Goal: Task Accomplishment & Management: Use online tool/utility

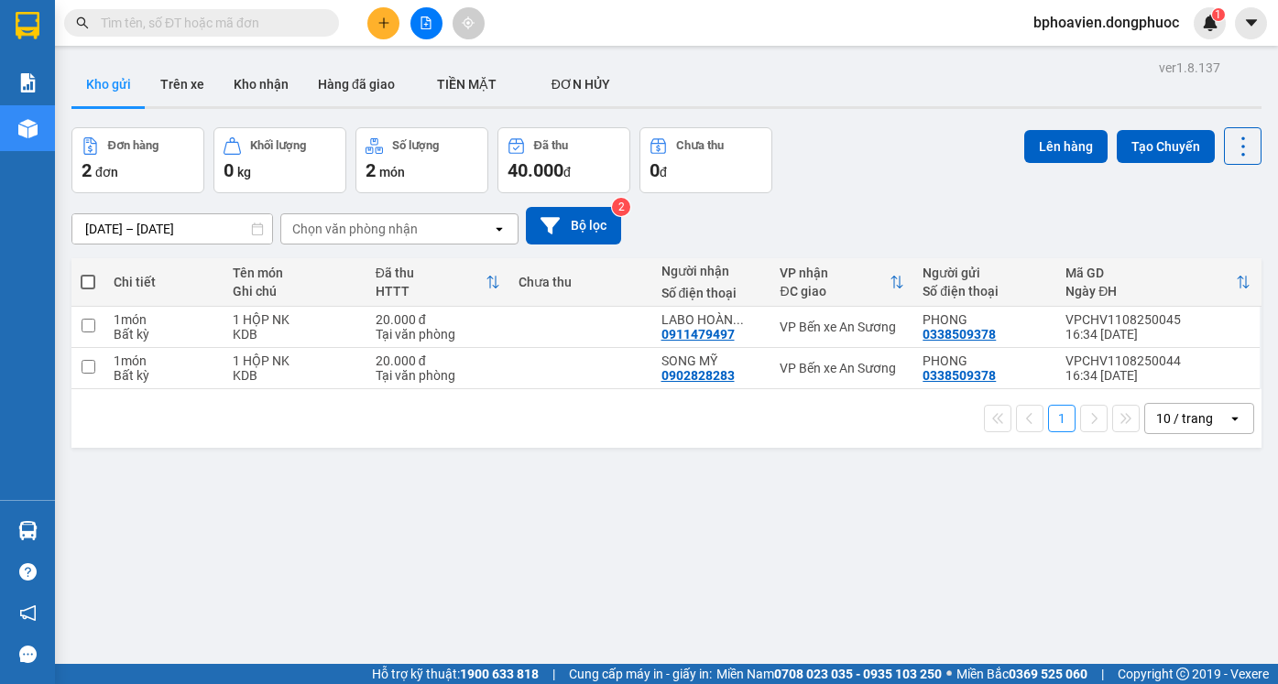
click at [383, 25] on icon "plus" at bounding box center [383, 22] width 13 height 13
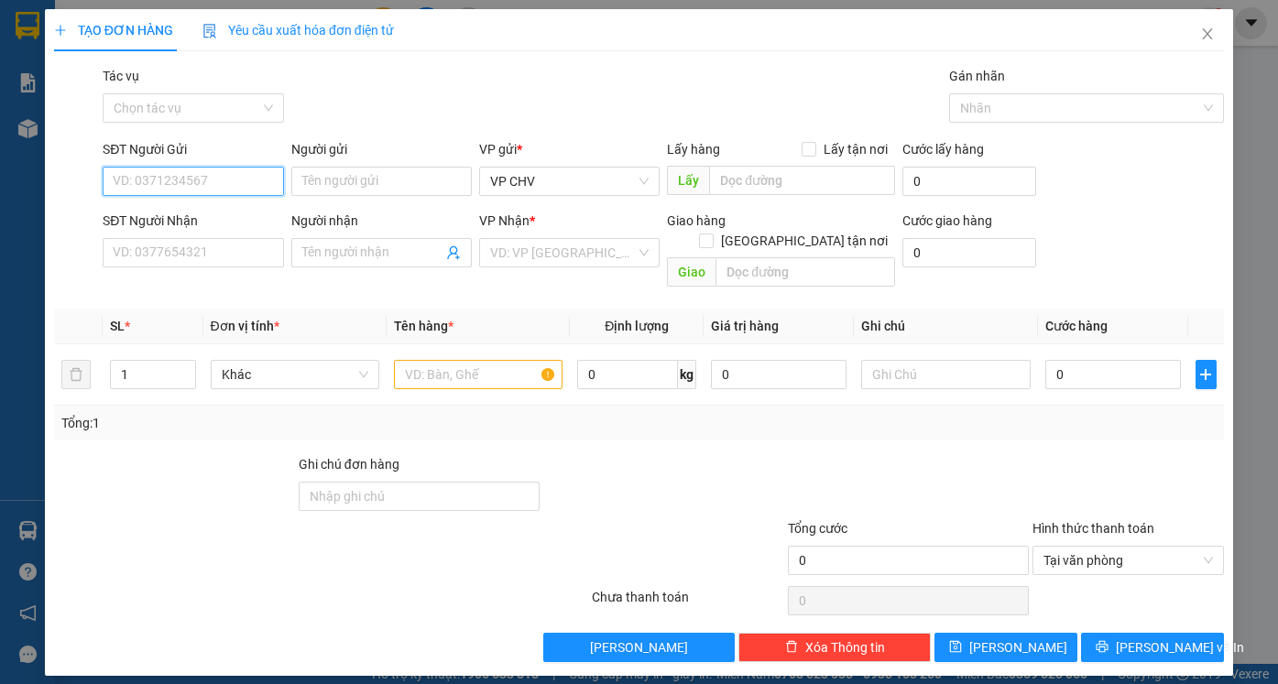
click at [234, 187] on input "SĐT Người Gửi" at bounding box center [193, 181] width 180 height 29
click at [214, 263] on input "SĐT Người Nhận" at bounding box center [193, 252] width 180 height 29
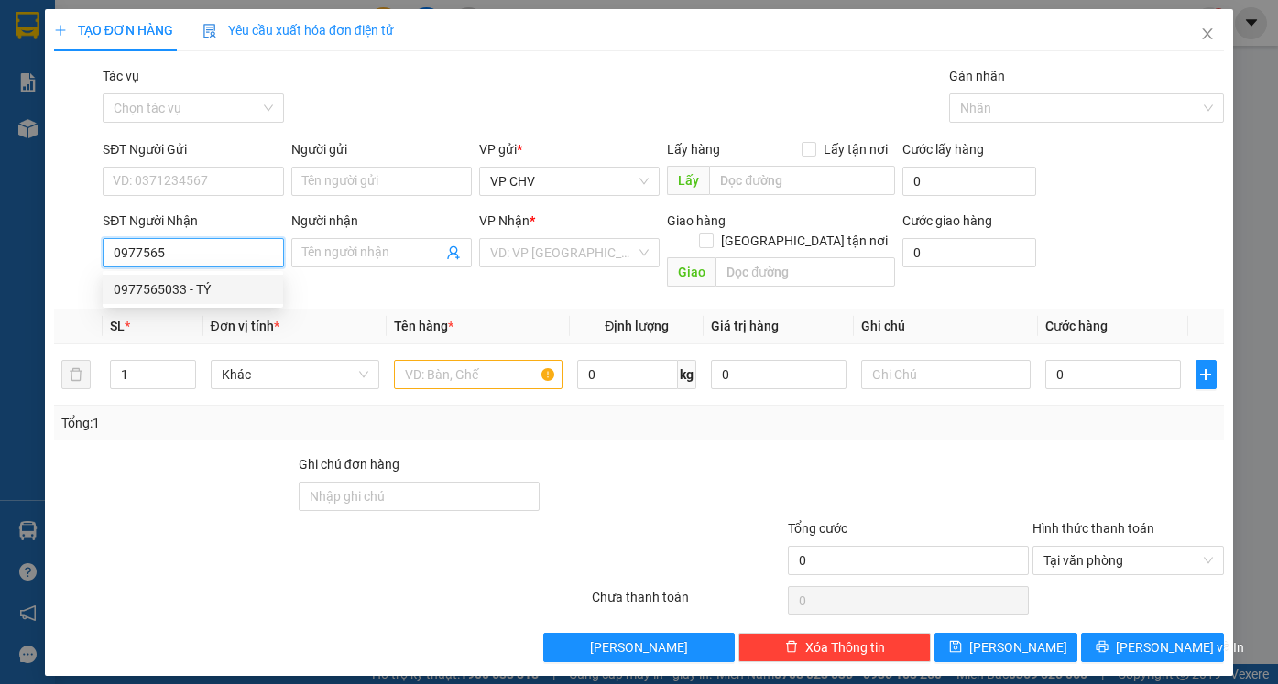
click at [218, 285] on div "0977565033 - TÝ" at bounding box center [193, 289] width 158 height 20
type input "0977565033"
type input "TÝ"
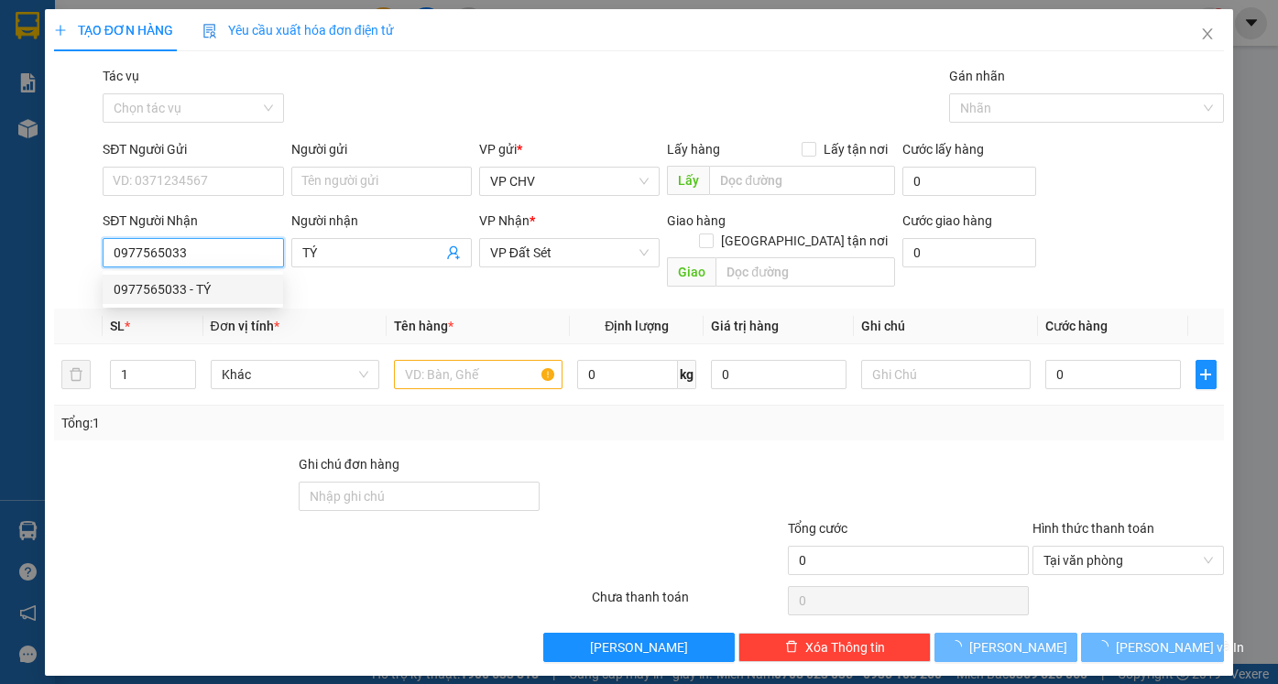
type input "20.000"
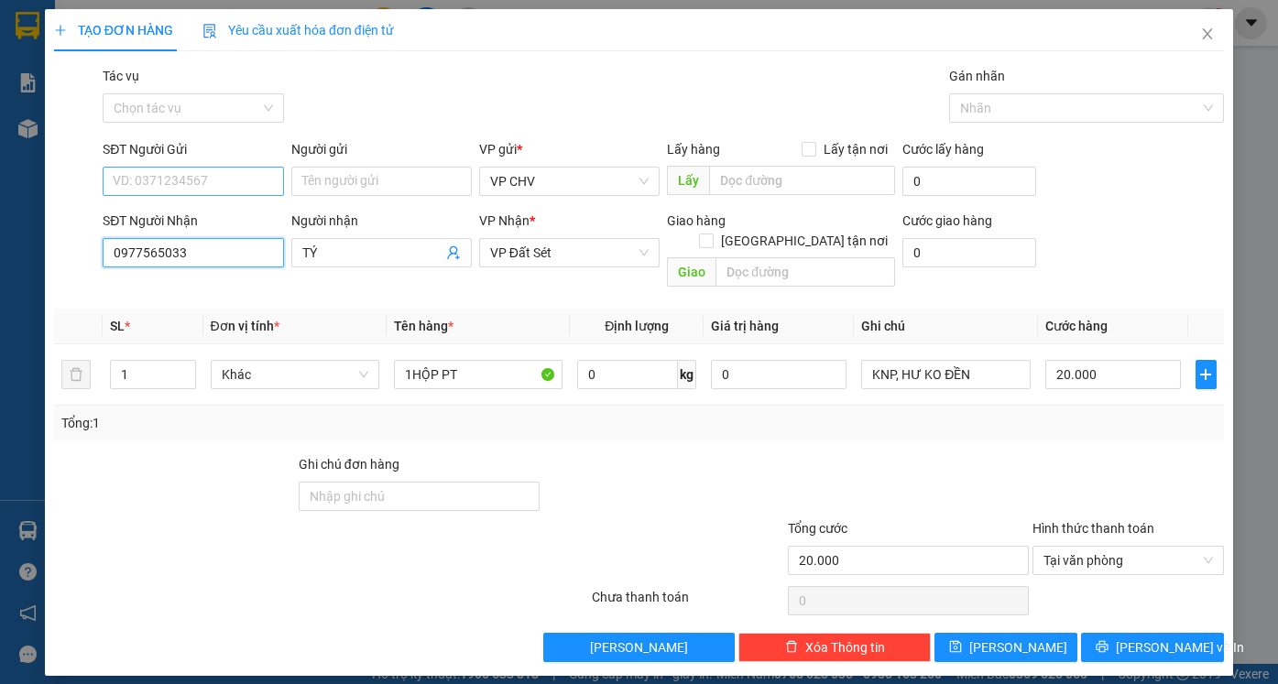
type input "0977565033"
click at [218, 177] on input "SĐT Người Gửi" at bounding box center [193, 181] width 180 height 29
click at [228, 223] on div "0909767168 - TƯ HUỘI" at bounding box center [193, 218] width 158 height 20
type input "0909767168"
type input "TƯ HUỘI"
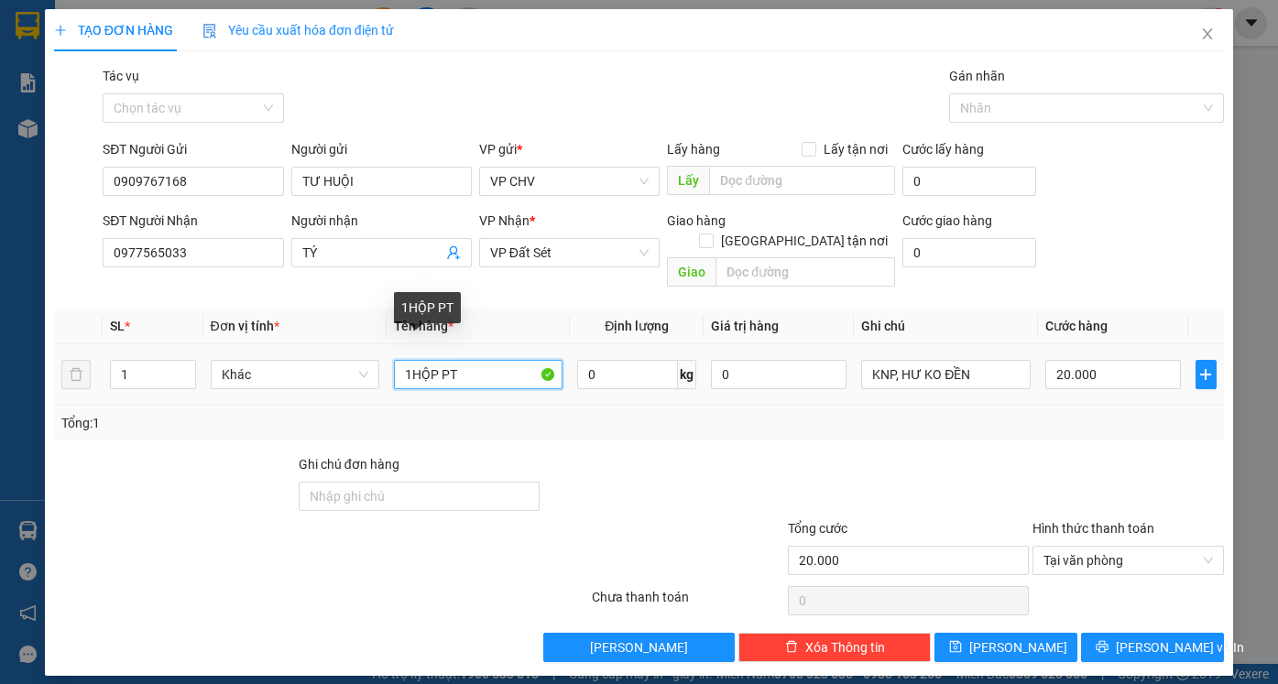
drag, startPoint x: 411, startPoint y: 346, endPoint x: 422, endPoint y: 346, distance: 11.0
click at [431, 360] on input "1HỘP PT" at bounding box center [478, 374] width 169 height 29
click at [420, 360] on input "1 P PT" at bounding box center [478, 374] width 169 height 29
click at [425, 360] on input "1 CỊC PT" at bounding box center [478, 374] width 169 height 29
type input "1 CỤC PT"
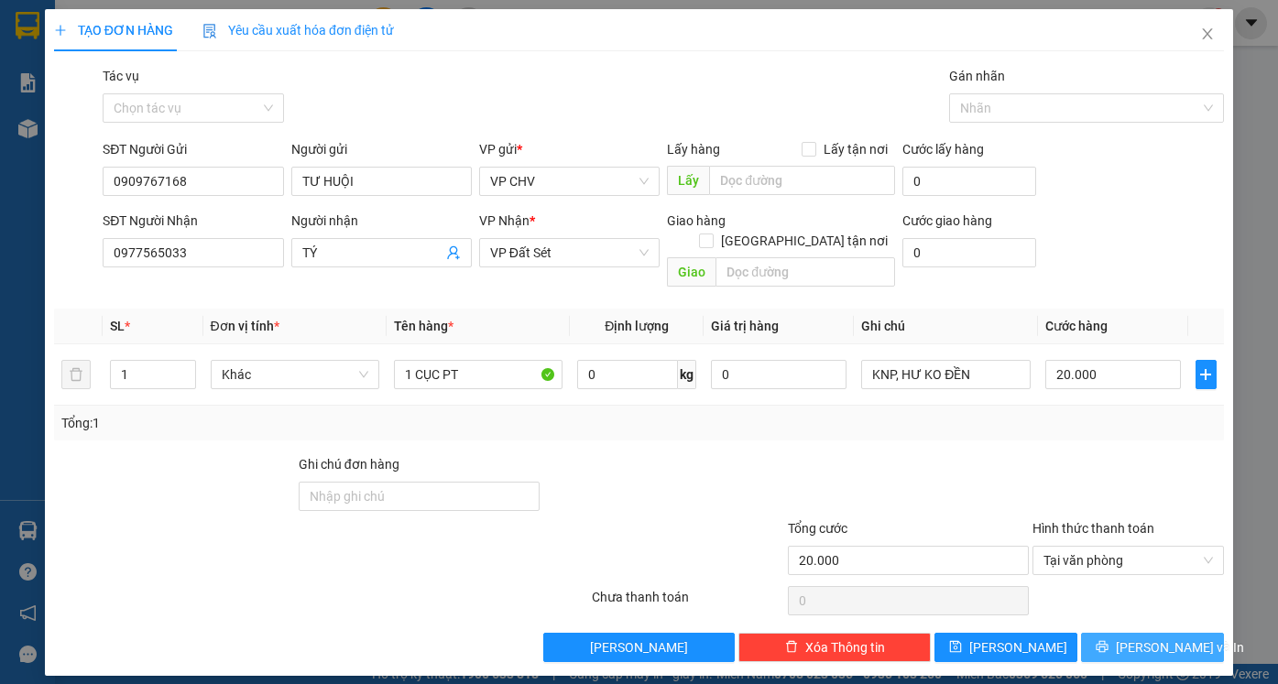
click at [1156, 638] on span "[PERSON_NAME] và In" at bounding box center [1180, 648] width 128 height 20
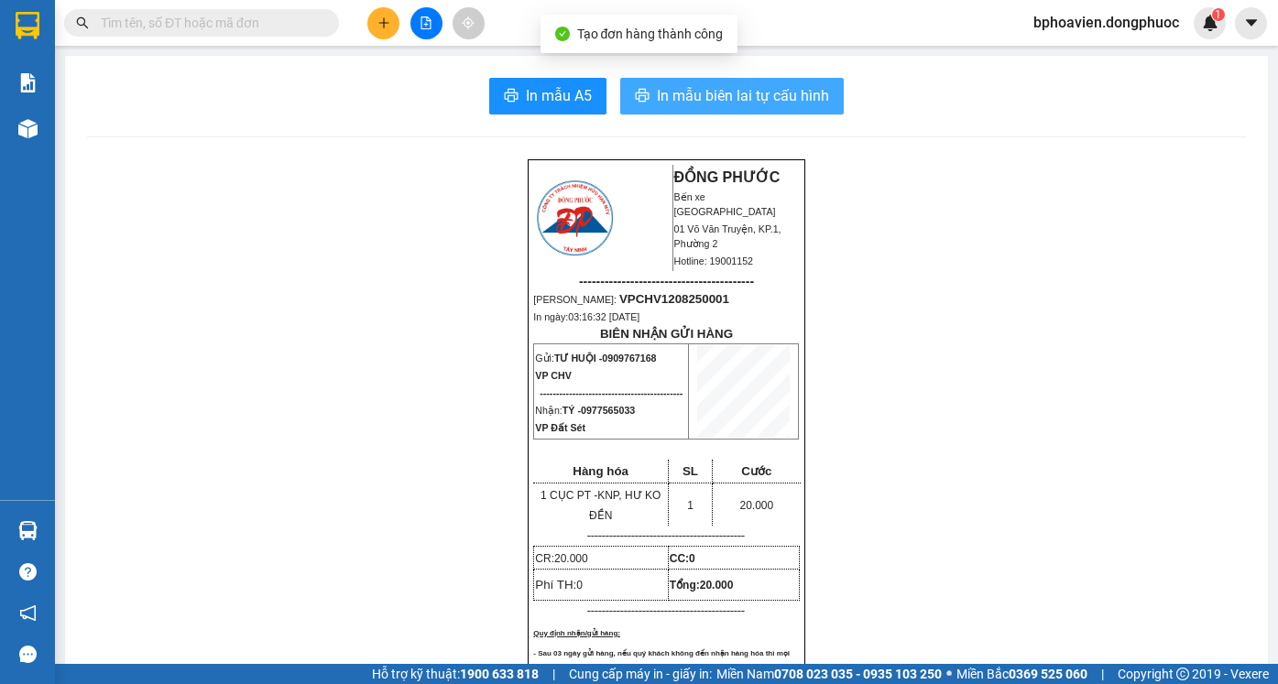
click at [709, 98] on span "In mẫu biên lai tự cấu hình" at bounding box center [743, 95] width 172 height 23
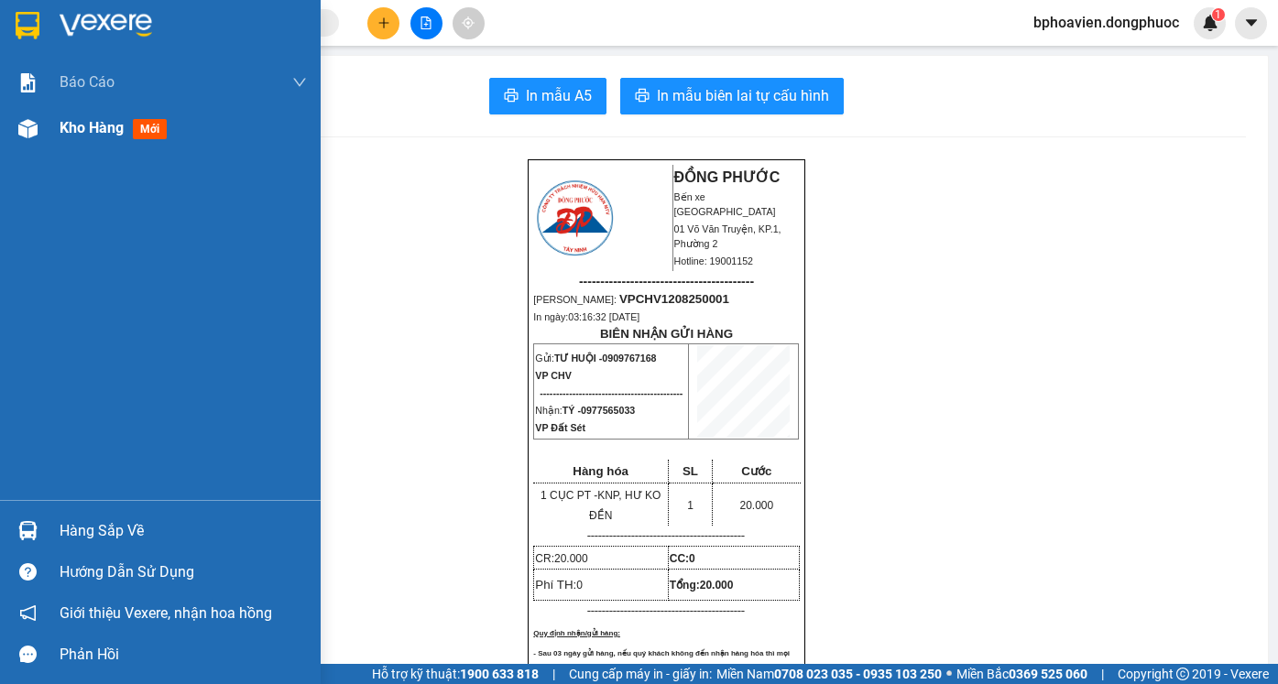
click at [102, 132] on span "Kho hàng" at bounding box center [92, 127] width 64 height 17
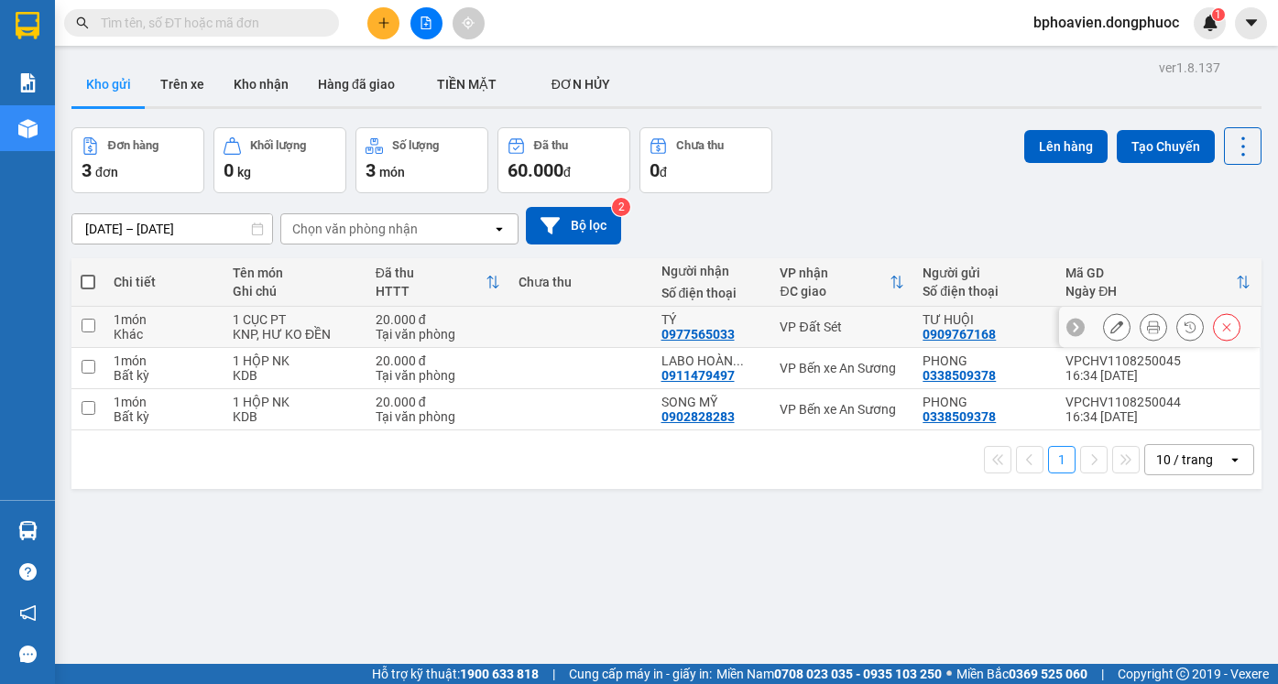
drag, startPoint x: 560, startPoint y: 338, endPoint x: 785, endPoint y: 254, distance: 240.6
click at [562, 338] on td at bounding box center [580, 327] width 143 height 41
checkbox input "true"
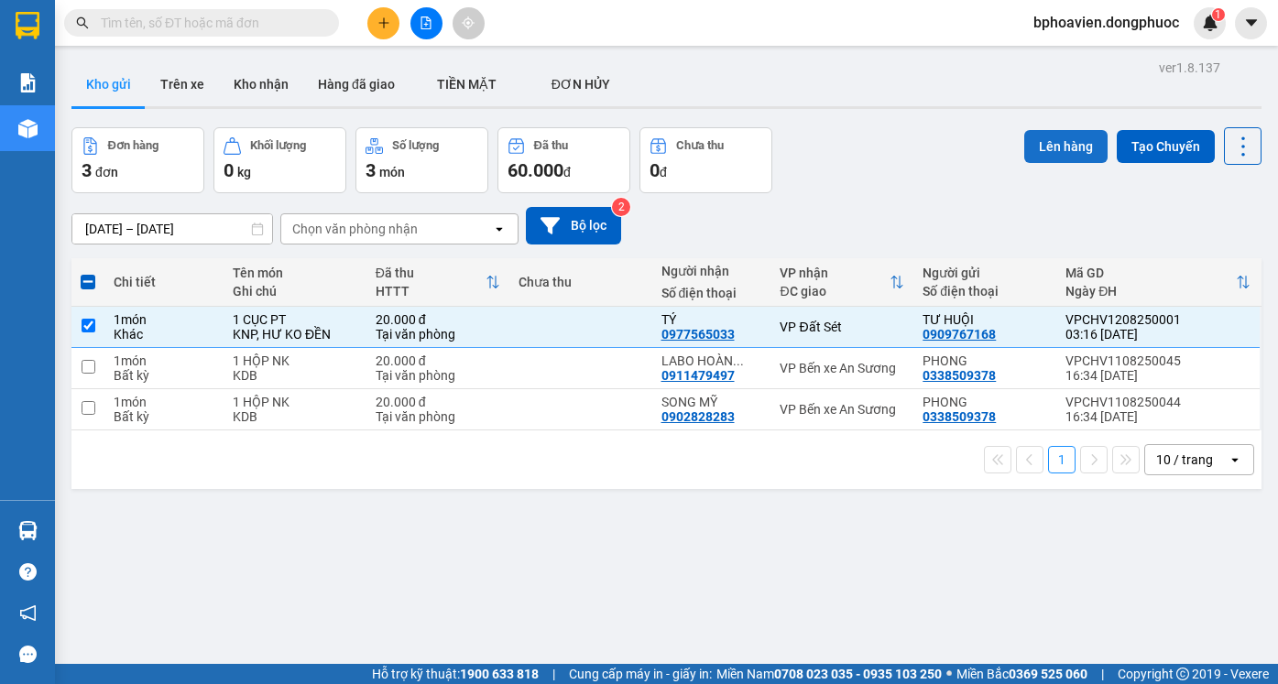
click at [1052, 146] on button "Lên hàng" at bounding box center [1065, 146] width 83 height 33
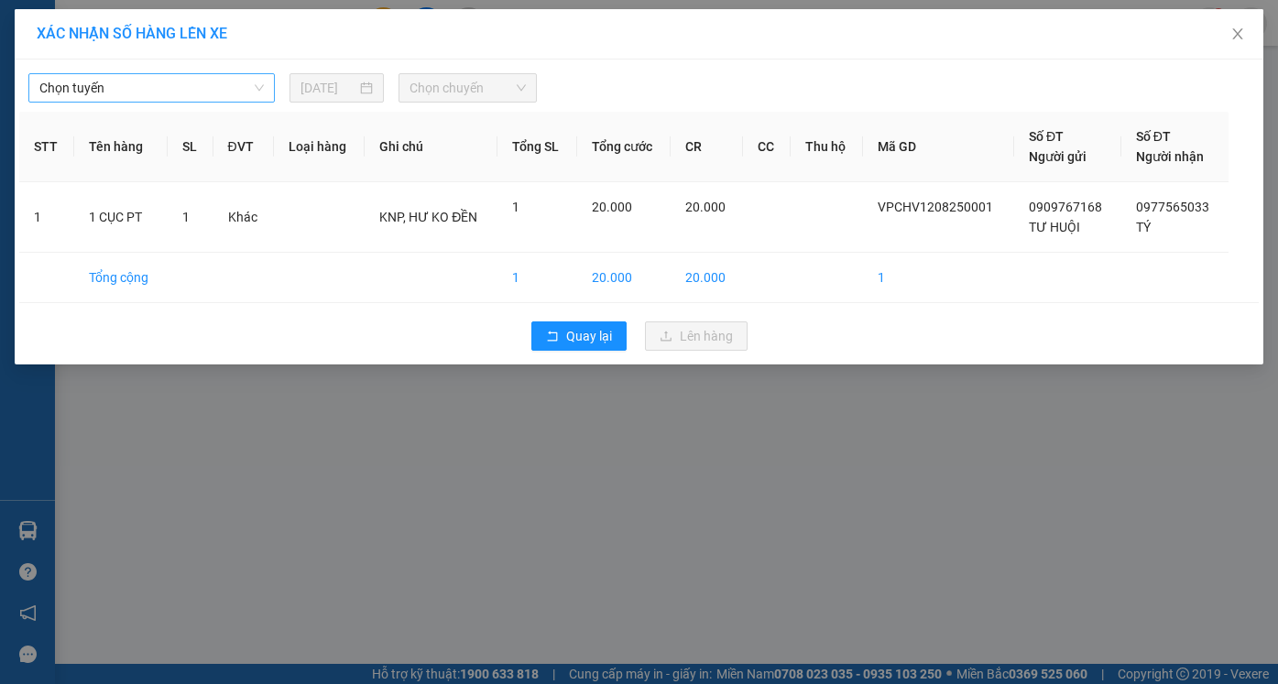
click at [160, 91] on span "Chọn tuyến" at bounding box center [151, 87] width 224 height 27
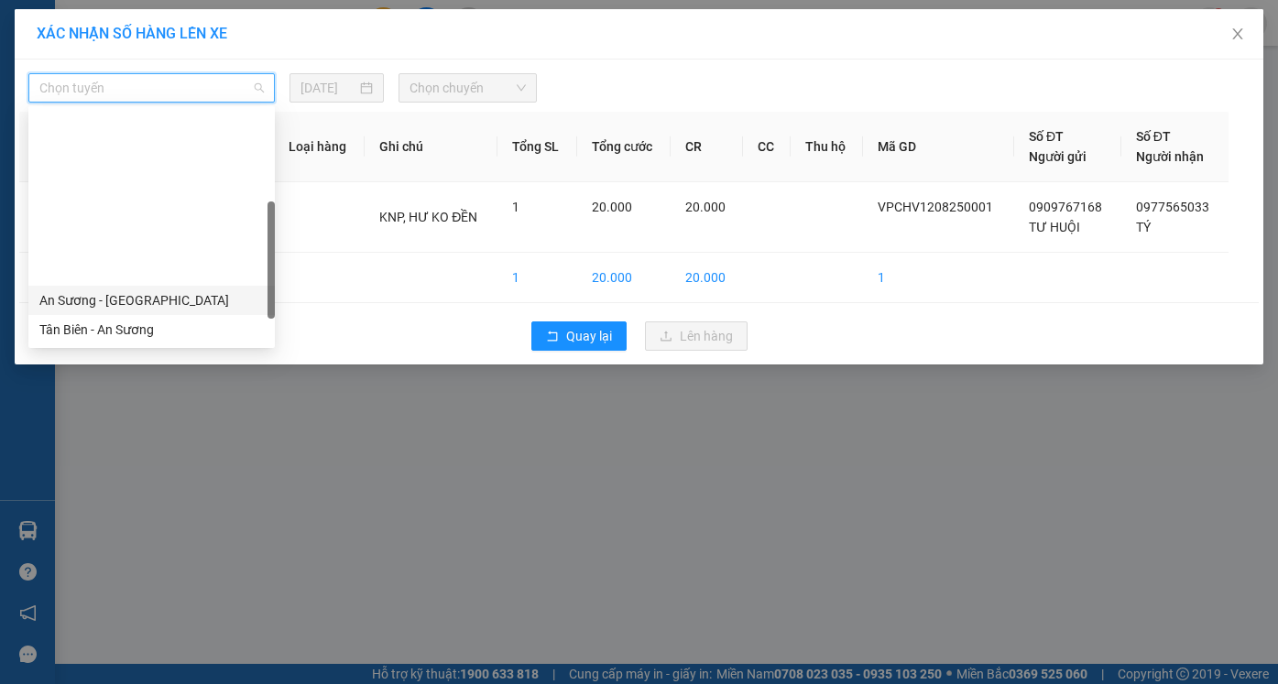
scroll to position [256, 0]
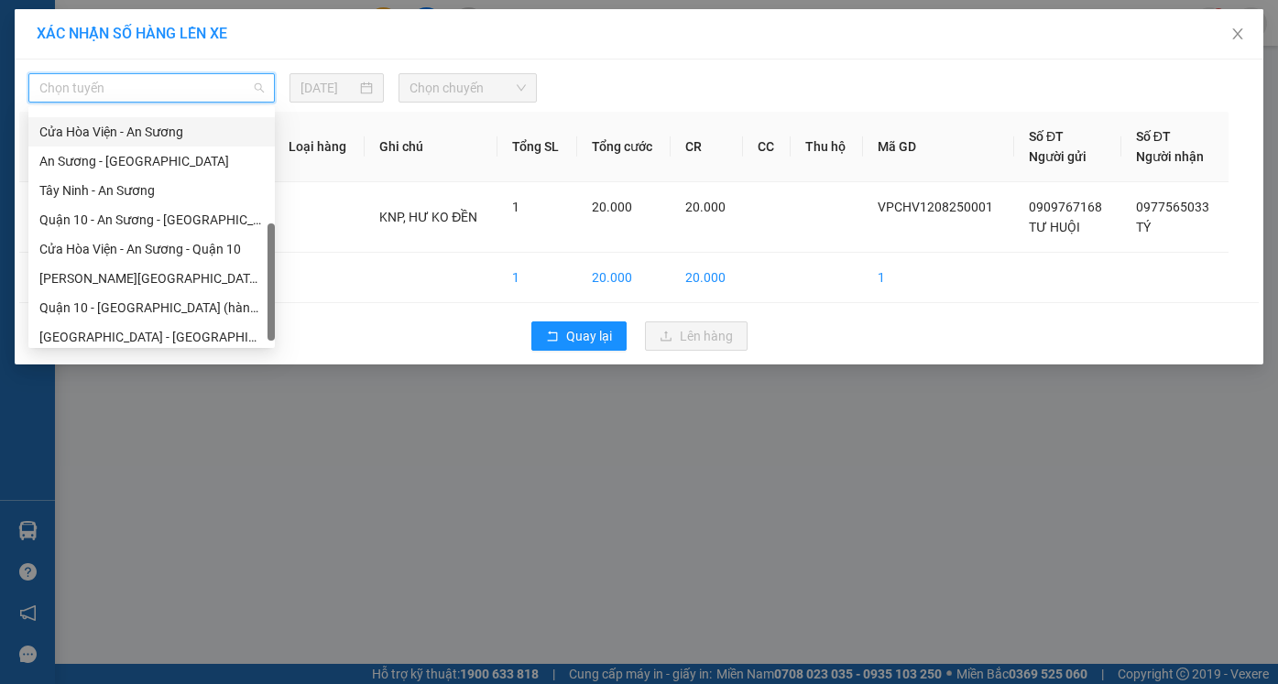
drag, startPoint x: 137, startPoint y: 126, endPoint x: 160, endPoint y: 130, distance: 23.4
click at [138, 126] on div "Cửa Hòa Viện - An Sương" at bounding box center [151, 132] width 224 height 20
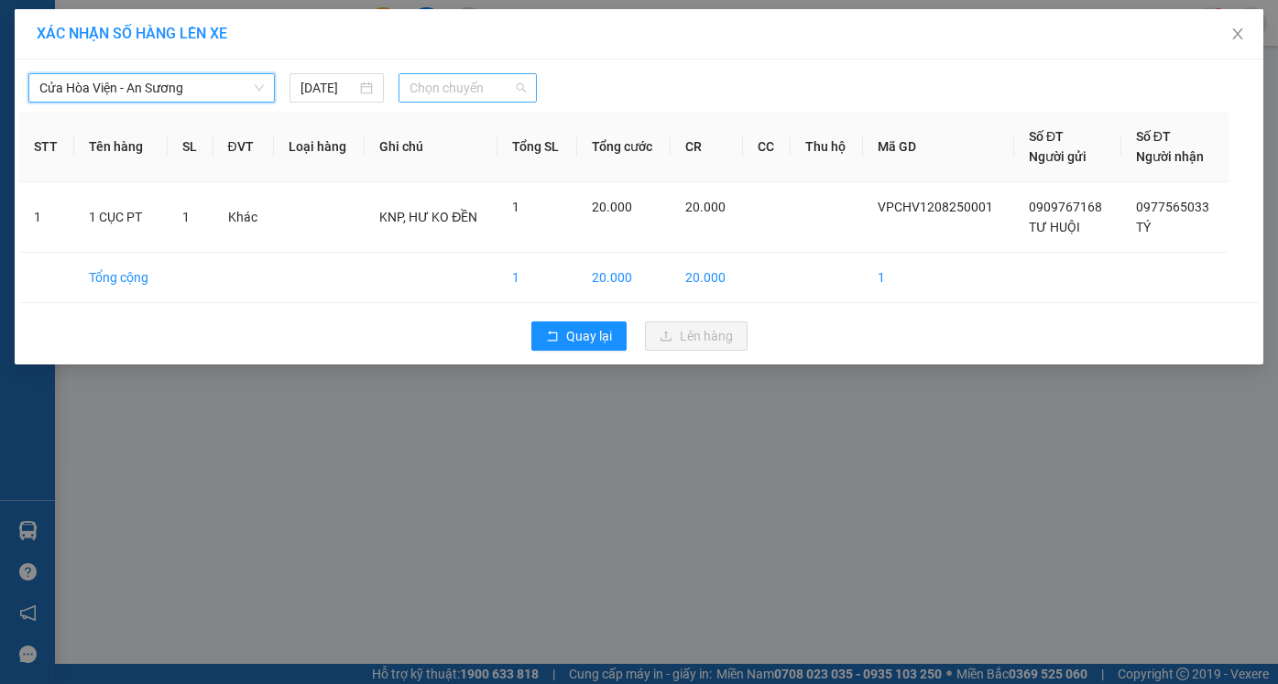
click at [449, 82] on span "Chọn chuyến" at bounding box center [466, 87] width 115 height 27
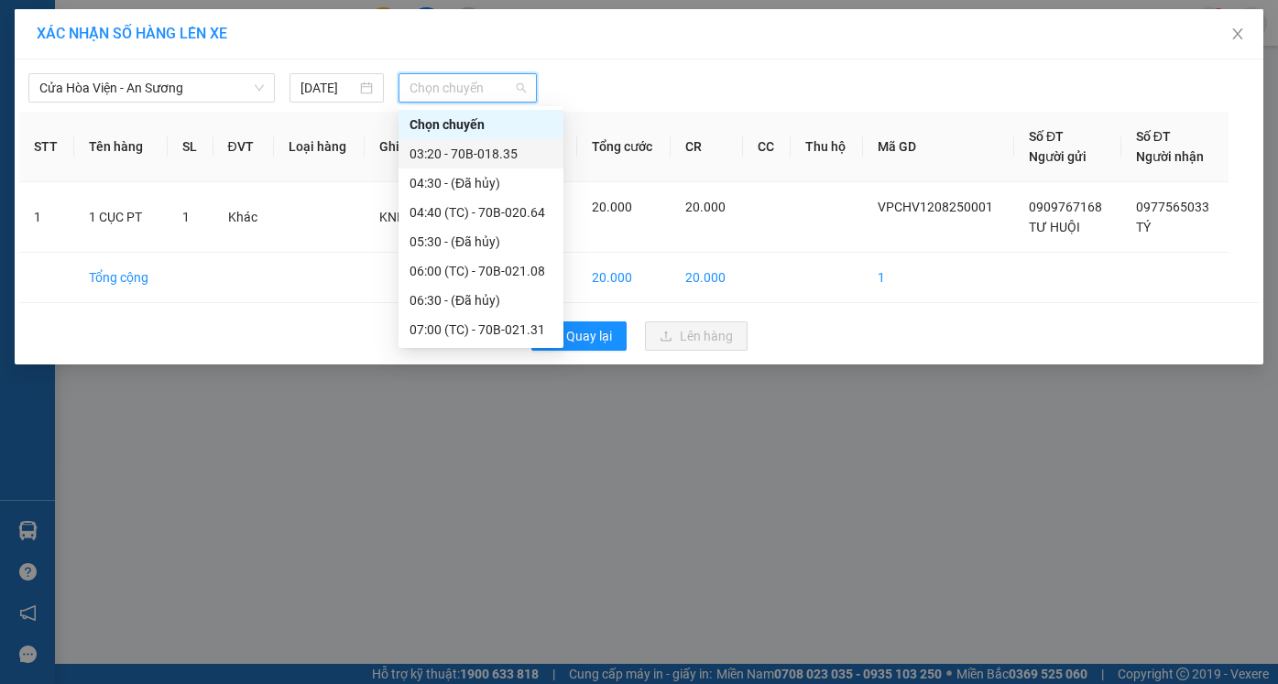
click at [449, 148] on div "03:20 - 70B-018.35" at bounding box center [480, 154] width 143 height 20
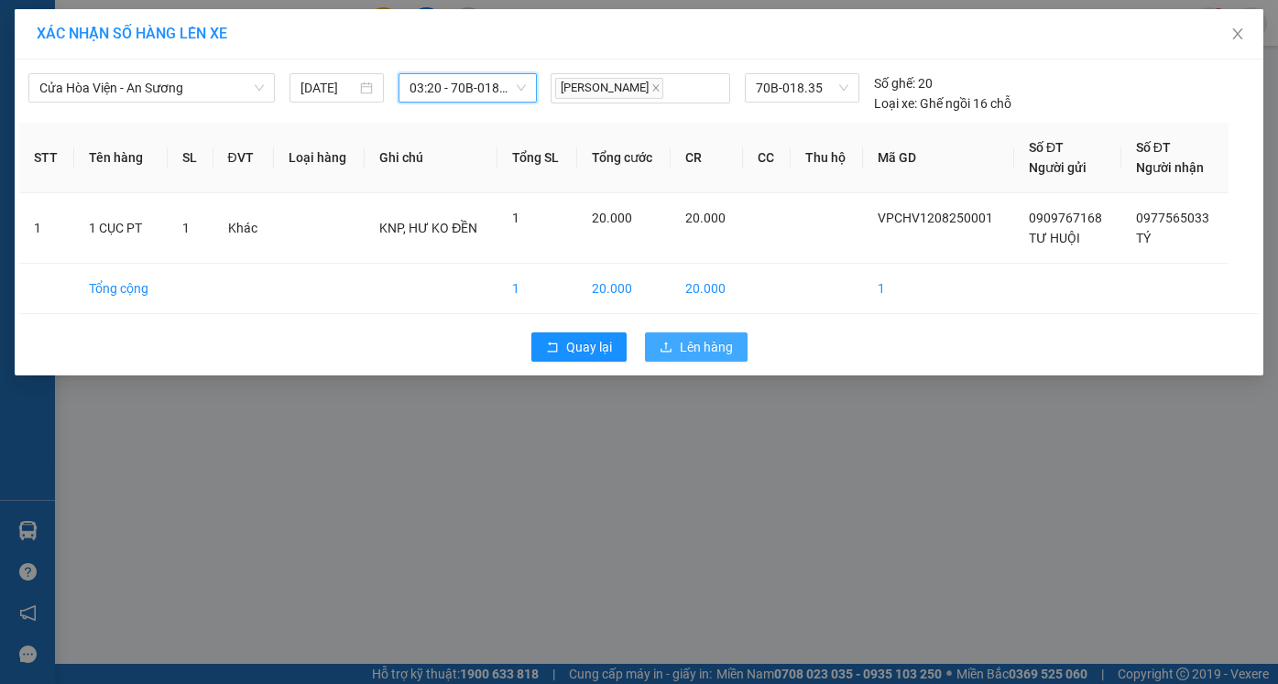
click at [710, 350] on span "Lên hàng" at bounding box center [706, 347] width 53 height 20
